Goal: Task Accomplishment & Management: Use online tool/utility

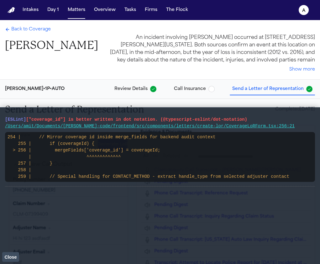
click at [14, 254] on span "Close" at bounding box center [10, 256] width 12 height 5
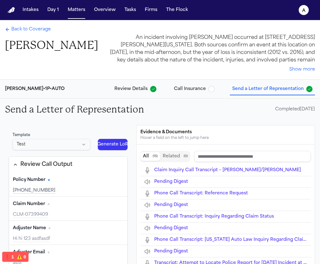
type input "**********"
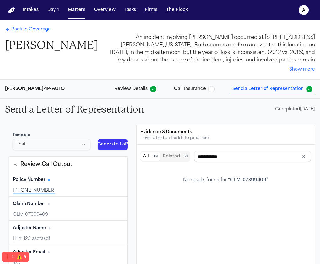
click at [121, 142] on button "Generate LoR" at bounding box center [113, 144] width 30 height 11
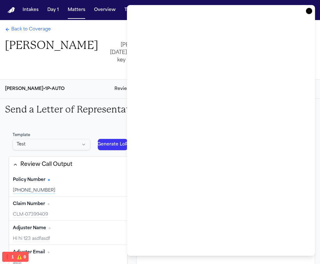
click at [311, 10] on icon "button" at bounding box center [309, 11] width 6 height 6
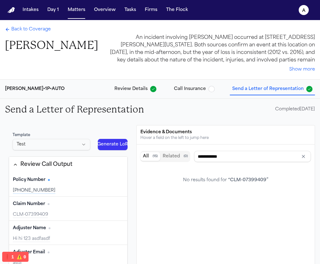
click at [122, 142] on button "Generate LoR" at bounding box center [113, 144] width 30 height 11
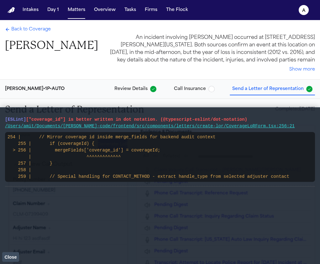
click at [10, 256] on span "Close" at bounding box center [10, 256] width 12 height 5
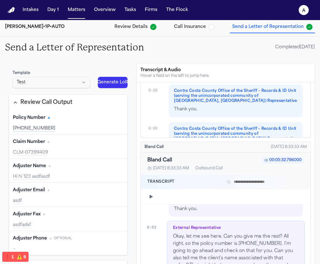
click at [116, 81] on button "Generate LoR" at bounding box center [113, 82] width 30 height 11
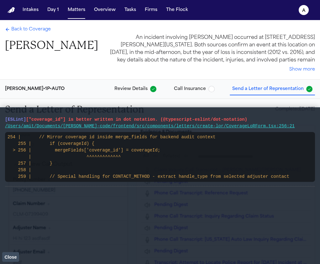
click at [8, 259] on button "Close" at bounding box center [10, 256] width 17 height 9
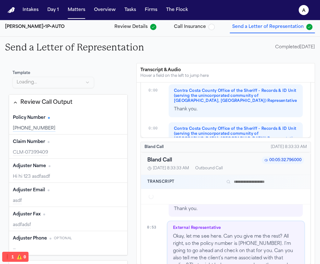
scroll to position [28, 0]
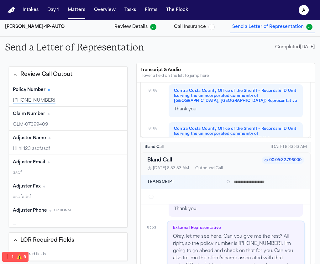
type input "**********"
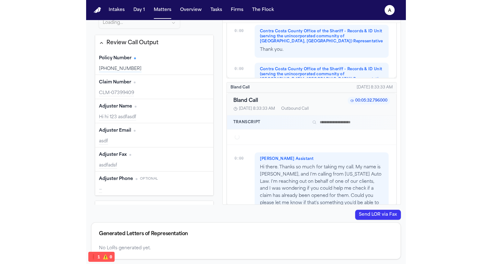
scroll to position [0, 0]
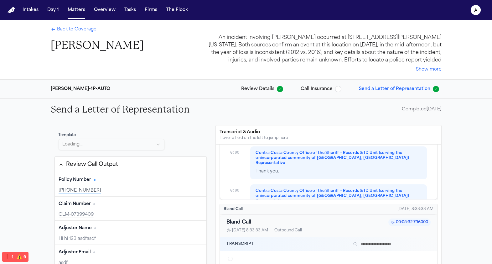
click at [84, 31] on span "Back to Coverage" at bounding box center [76, 29] width 39 height 6
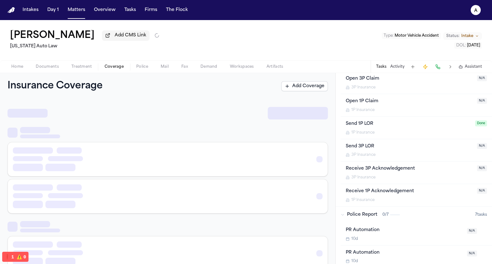
scroll to position [172, 0]
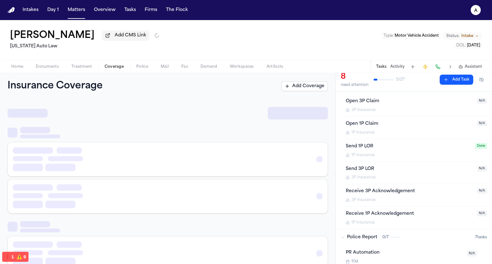
click at [319, 145] on span "Done" at bounding box center [481, 146] width 12 height 6
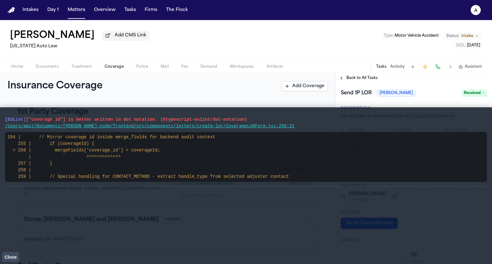
click at [10, 255] on span "Close" at bounding box center [10, 256] width 12 height 5
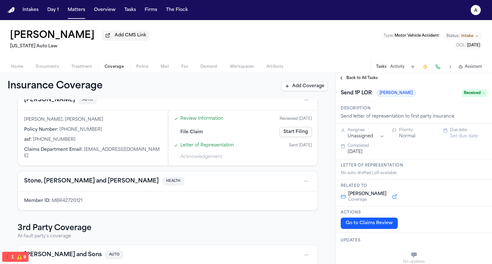
scroll to position [1, 0]
click at [474, 93] on span "Received" at bounding box center [474, 93] width 25 height 8
click at [463, 88] on div "Send 1P LOR Stevenson-Johnson Received" at bounding box center [414, 91] width 156 height 19
click at [479, 94] on span "Received" at bounding box center [474, 93] width 25 height 8
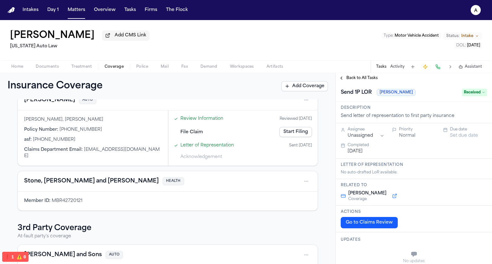
click at [481, 95] on span "Received" at bounding box center [474, 93] width 25 height 8
click at [474, 116] on div "No statuses found" at bounding box center [459, 119] width 55 height 8
click at [354, 94] on h1 "Send 1P LOR" at bounding box center [356, 92] width 36 height 10
click at [343, 80] on button "Back to All Tasks" at bounding box center [358, 77] width 45 height 5
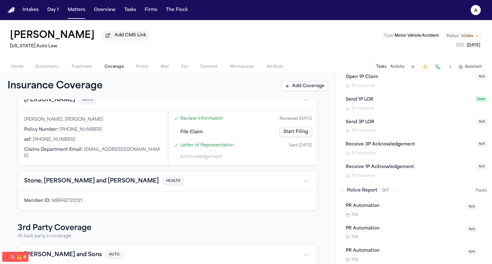
scroll to position [219, 0]
click at [367, 101] on div "Send 1P LOR" at bounding box center [409, 99] width 126 height 7
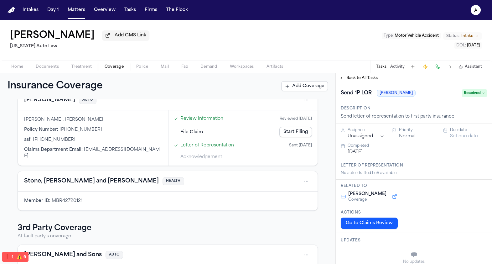
click at [478, 93] on span "Received" at bounding box center [474, 93] width 25 height 8
click at [477, 93] on span "Received" at bounding box center [474, 93] width 25 height 8
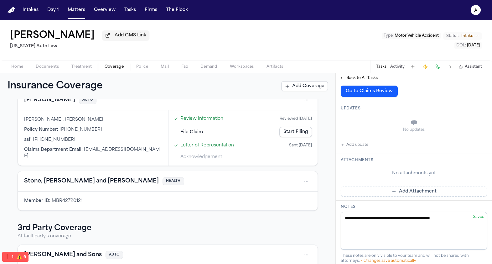
scroll to position [106, 0]
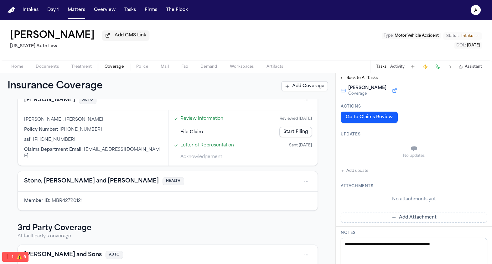
click at [226, 148] on link "Letter of Representation" at bounding box center [207, 145] width 54 height 7
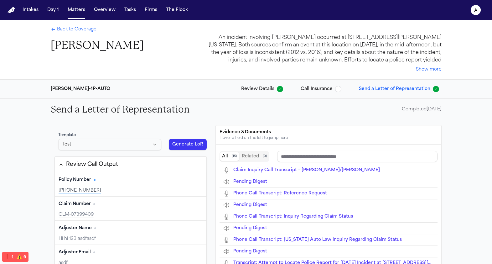
click at [198, 142] on button "Generate LoR" at bounding box center [188, 144] width 38 height 11
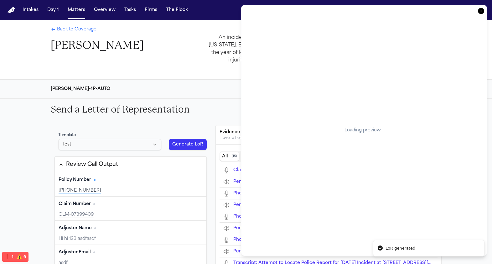
click at [483, 10] on icon "button" at bounding box center [481, 11] width 6 height 6
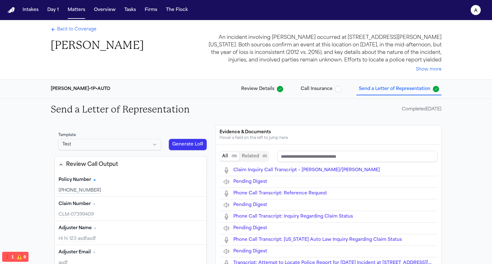
click at [198, 143] on button "Generate LoR" at bounding box center [188, 144] width 38 height 11
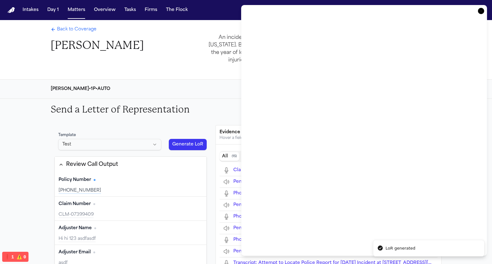
click at [181, 139] on button "Generate LoR" at bounding box center [188, 144] width 38 height 11
click at [482, 10] on icon "button" at bounding box center [481, 11] width 6 height 6
click at [199, 142] on button "Generate LoR" at bounding box center [188, 144] width 38 height 11
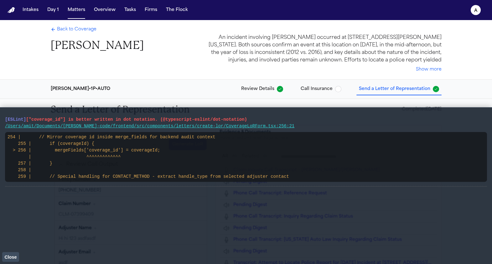
click at [13, 261] on button "Close" at bounding box center [10, 256] width 17 height 9
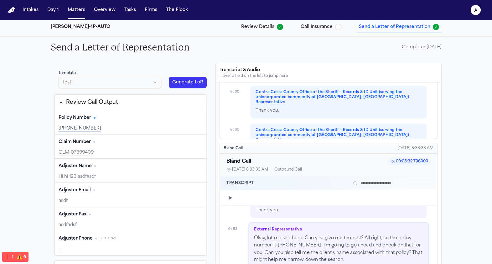
scroll to position [728, 0]
